Goal: Information Seeking & Learning: Learn about a topic

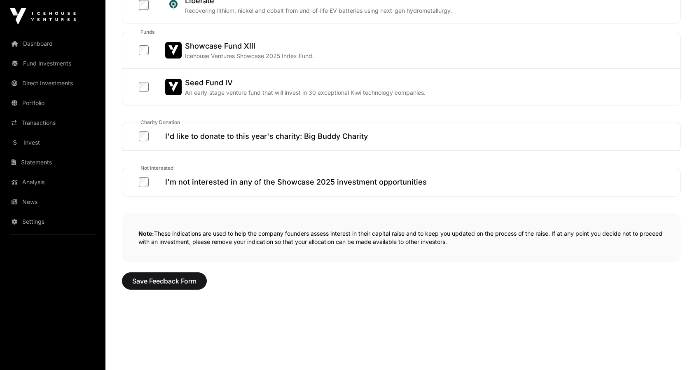
scroll to position [443, 0]
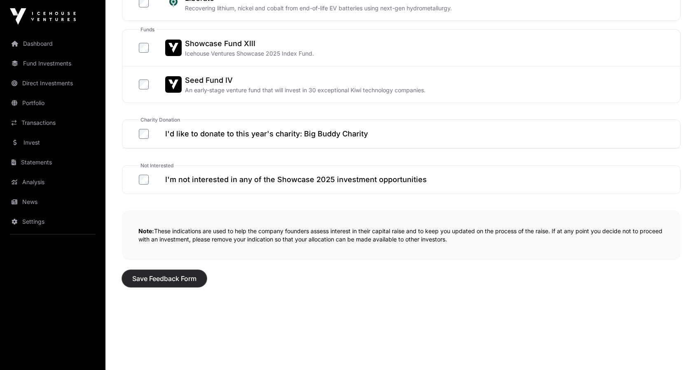
click at [164, 275] on span "Save Feedback Form" at bounding box center [164, 278] width 64 height 10
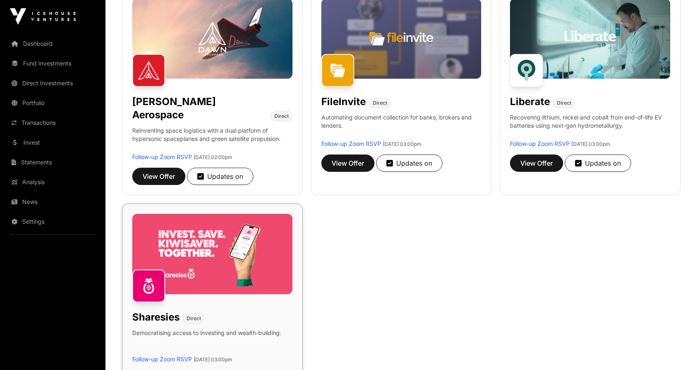
scroll to position [247, 0]
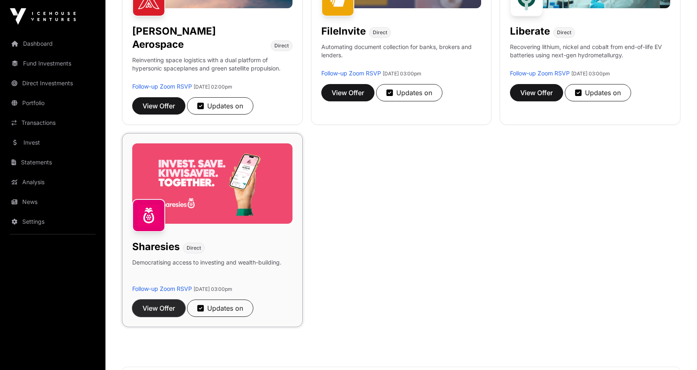
click at [163, 303] on span "View Offer" at bounding box center [158, 308] width 33 height 10
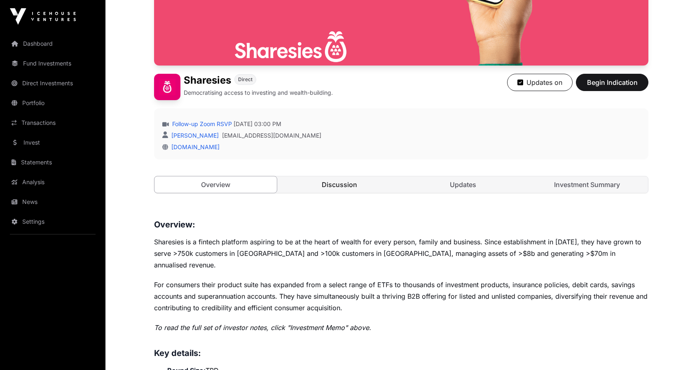
scroll to position [41, 0]
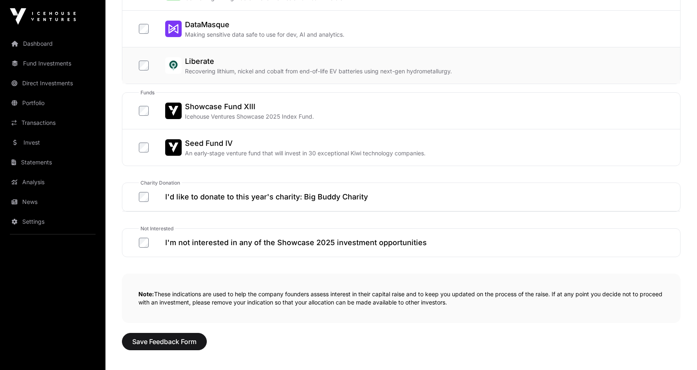
scroll to position [443, 0]
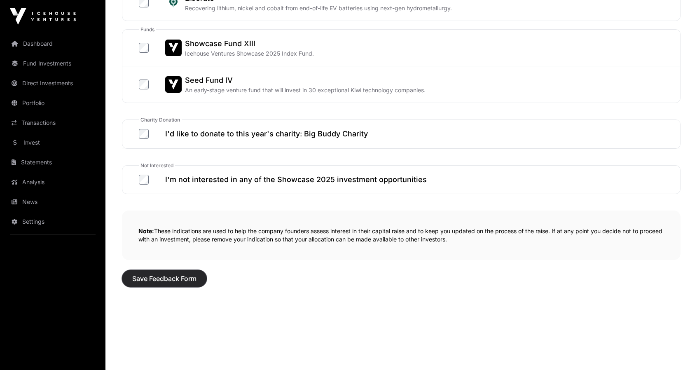
click at [161, 273] on span "Save Feedback Form" at bounding box center [164, 278] width 64 height 10
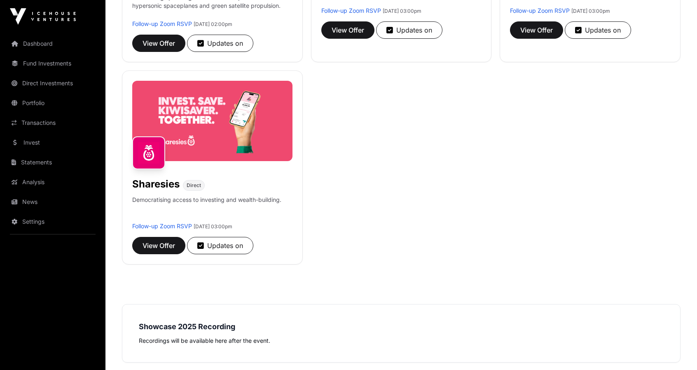
scroll to position [165, 0]
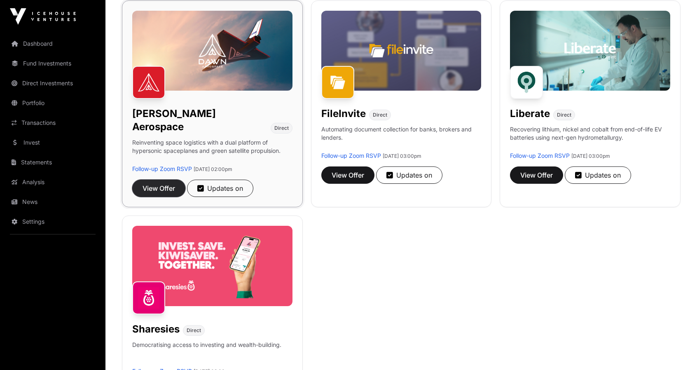
click at [158, 183] on span "View Offer" at bounding box center [158, 188] width 33 height 10
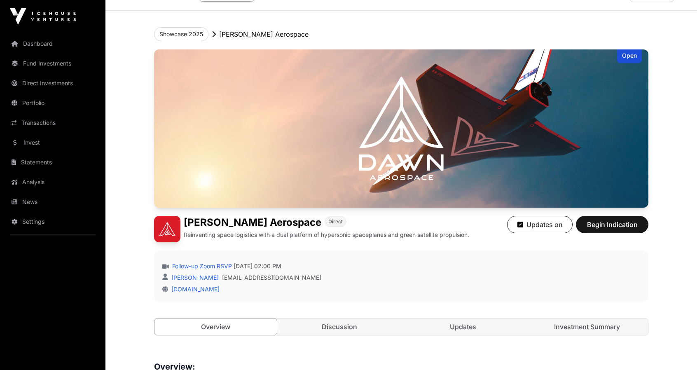
scroll to position [146, 0]
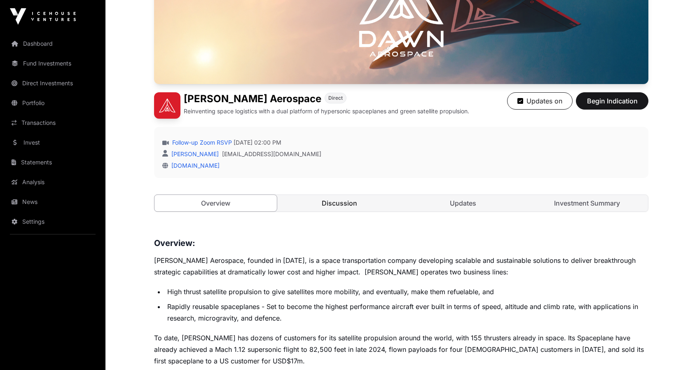
click at [334, 204] on link "Discussion" at bounding box center [339, 203] width 122 height 16
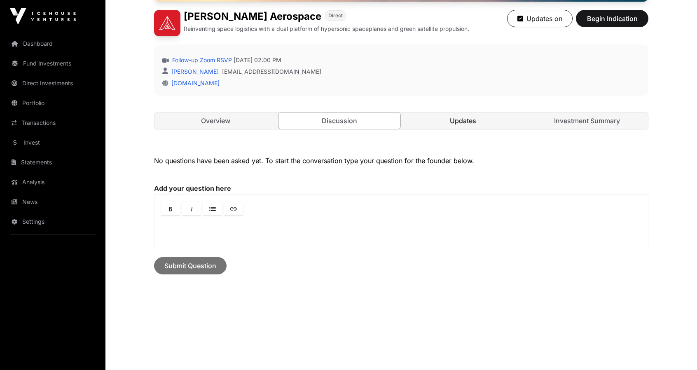
click at [453, 119] on link "Updates" at bounding box center [463, 120] width 122 height 16
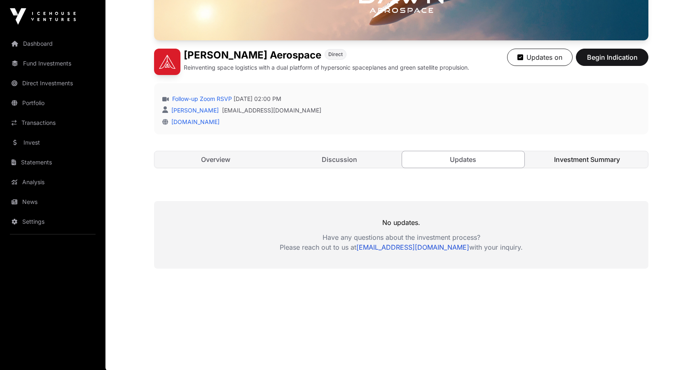
click at [558, 158] on link "Investment Summary" at bounding box center [587, 159] width 122 height 16
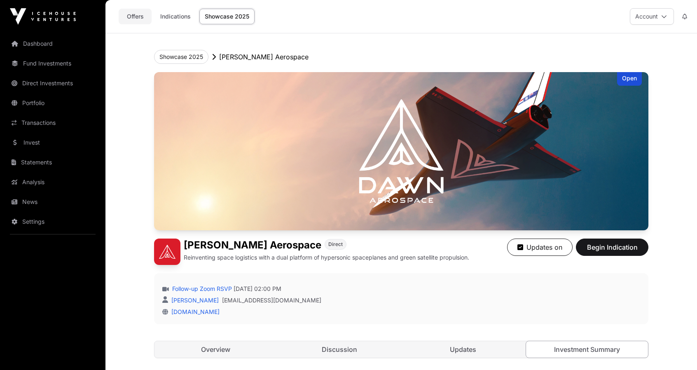
click at [133, 15] on link "Offers" at bounding box center [135, 17] width 33 height 16
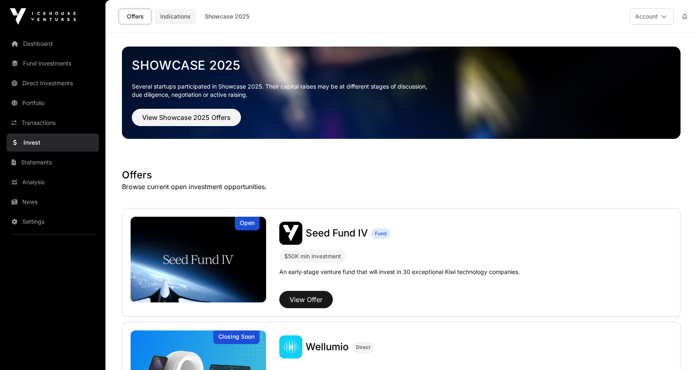
click at [170, 14] on link "Indications" at bounding box center [175, 17] width 41 height 16
click at [176, 14] on link "Indications" at bounding box center [175, 17] width 41 height 16
click at [220, 18] on link "Showcase 2025" at bounding box center [226, 17] width 55 height 16
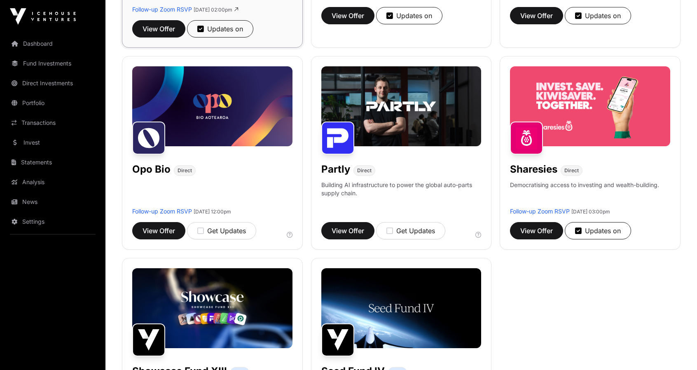
scroll to position [494, 0]
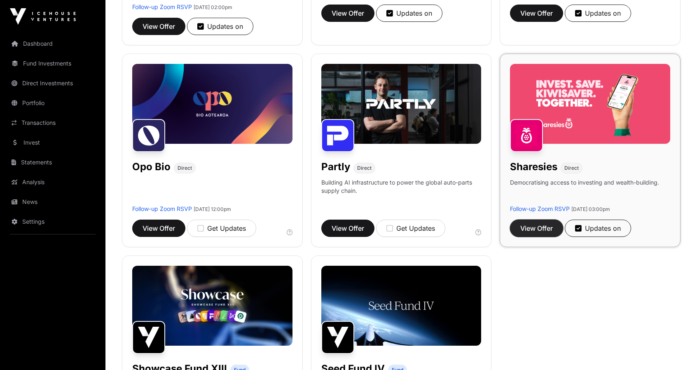
click at [532, 223] on span "View Offer" at bounding box center [536, 228] width 33 height 10
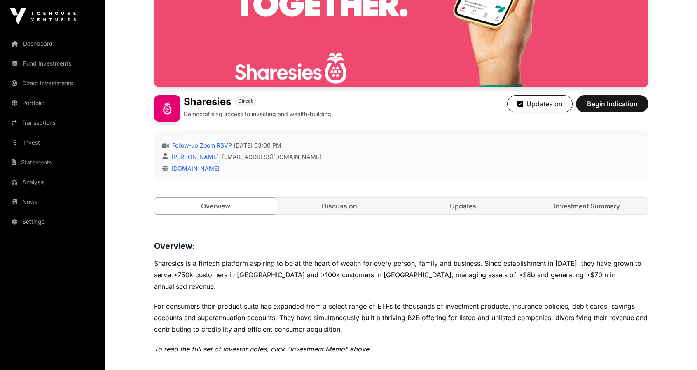
scroll to position [165, 0]
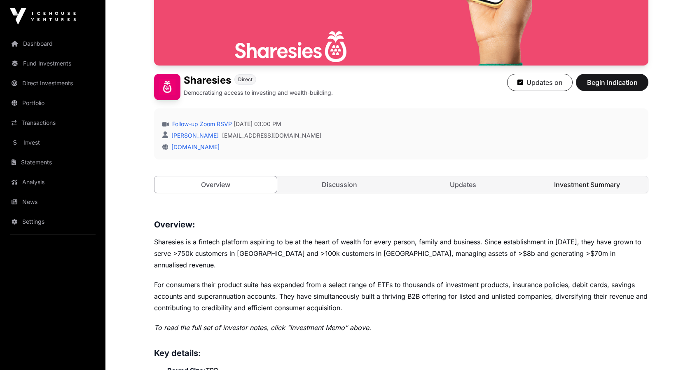
click at [567, 181] on link "Investment Summary" at bounding box center [587, 184] width 122 height 16
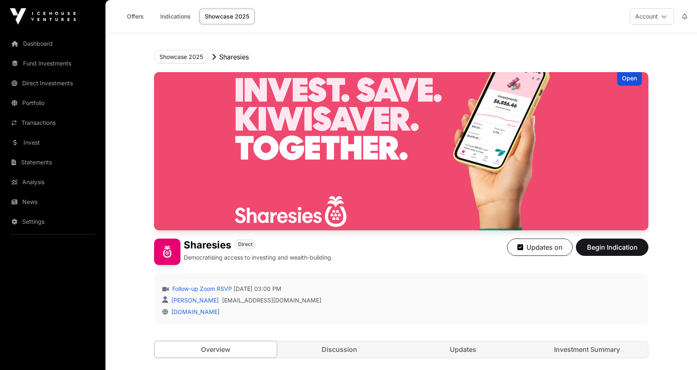
scroll to position [165, 0]
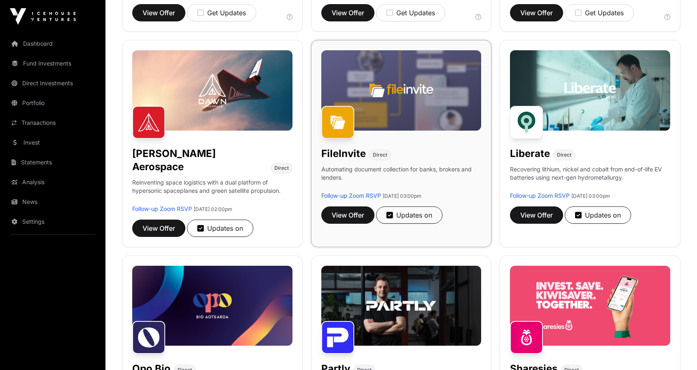
scroll to position [329, 0]
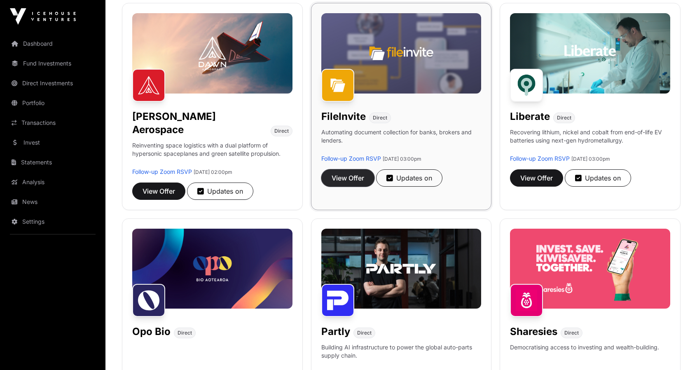
click at [352, 175] on span "View Offer" at bounding box center [347, 178] width 33 height 10
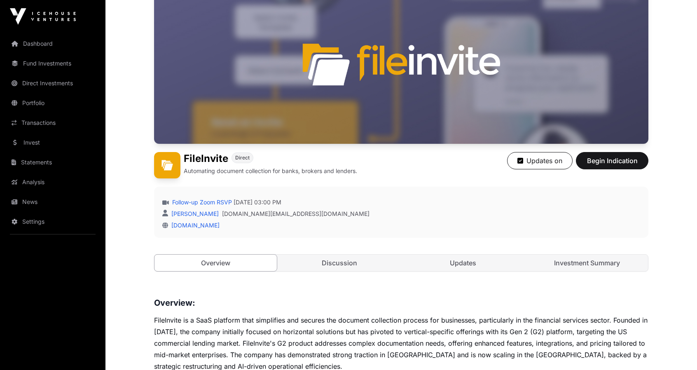
scroll to position [124, 0]
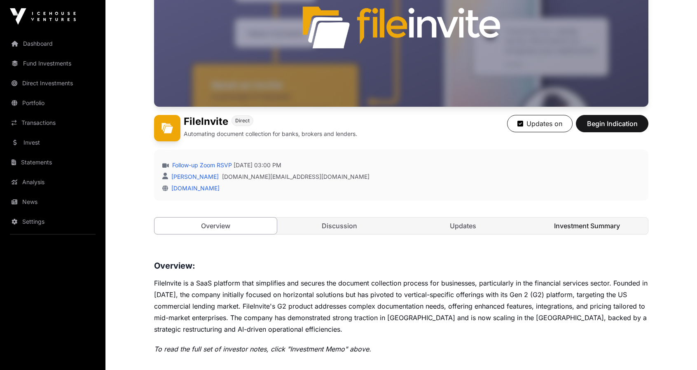
click at [575, 225] on link "Investment Summary" at bounding box center [587, 225] width 122 height 16
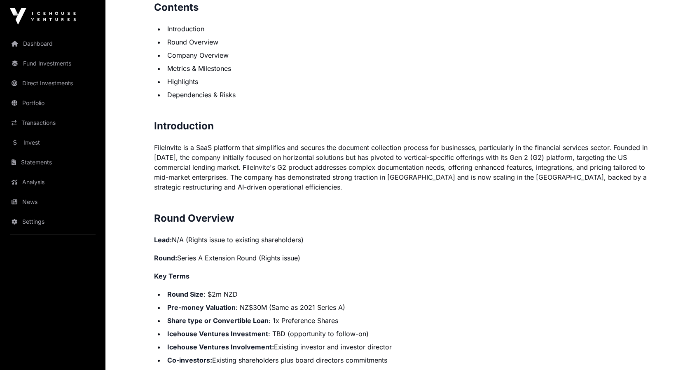
scroll to position [329, 0]
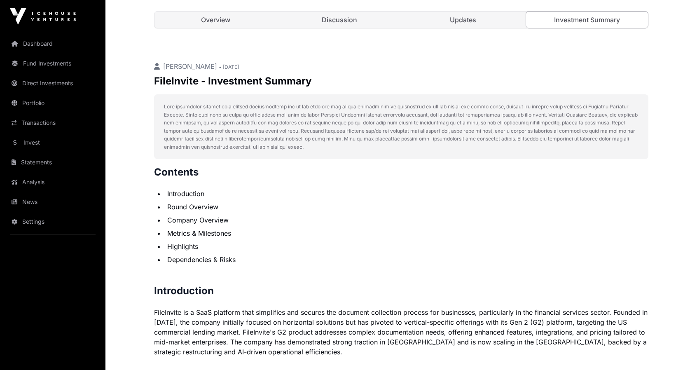
scroll to position [124, 0]
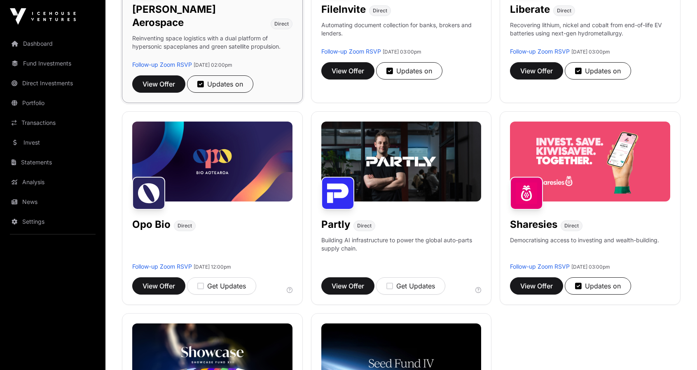
scroll to position [453, 0]
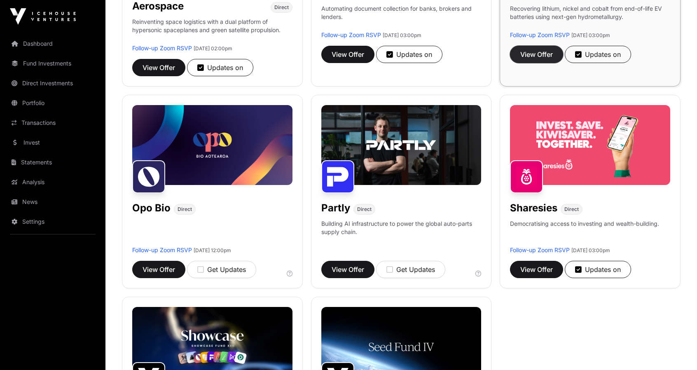
click at [532, 51] on span "View Offer" at bounding box center [536, 54] width 33 height 10
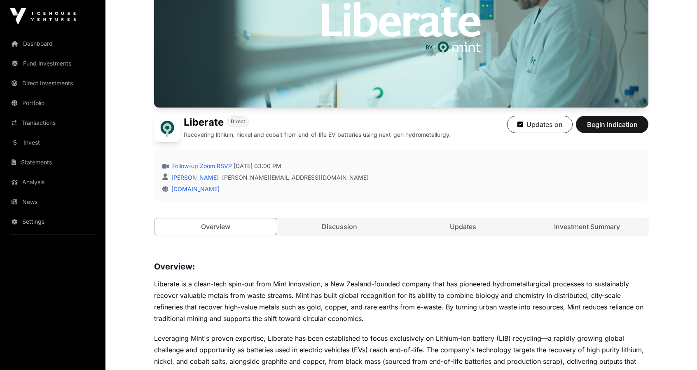
scroll to position [124, 0]
click at [580, 223] on link "Investment Summary" at bounding box center [587, 225] width 122 height 16
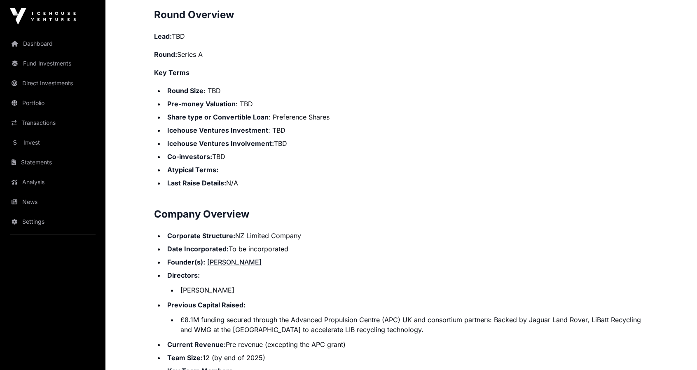
scroll to position [1029, 0]
